Goal: Task Accomplishment & Management: Manage account settings

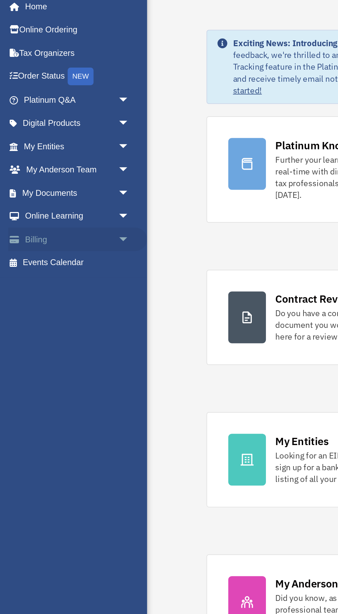
click at [31, 176] on link "Billing arrow_drop_down" at bounding box center [45, 174] width 81 height 14
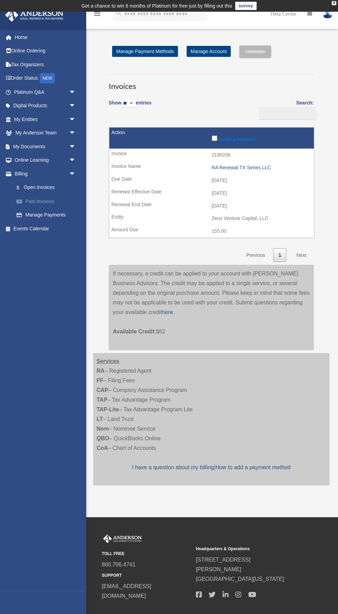
click at [51, 200] on link "Past Invoices" at bounding box center [48, 201] width 77 height 14
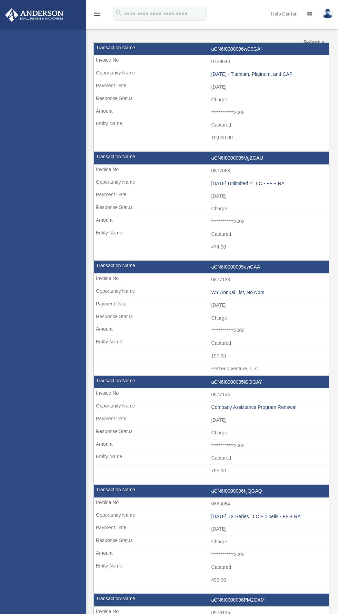
select select
